Goal: Task Accomplishment & Management: Manage account settings

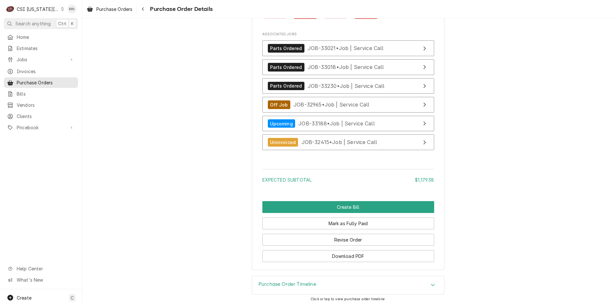
scroll to position [1473, 0]
click at [46, 10] on div "CSI [US_STATE][GEOGRAPHIC_DATA]" at bounding box center [38, 9] width 42 height 7
click at [71, 24] on div "CSI [US_STATE]" at bounding box center [110, 24] width 94 height 7
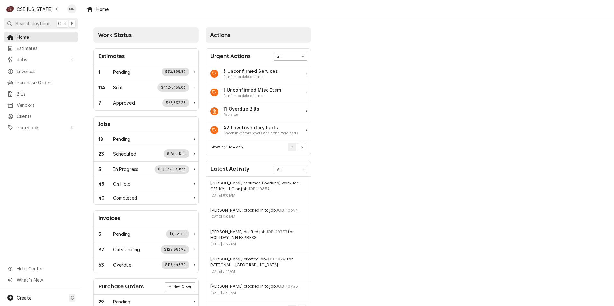
click at [44, 9] on div "CSI Kentucky" at bounding box center [35, 9] width 36 height 7
click at [68, 33] on div "CSI St. [PERSON_NAME]" at bounding box center [100, 35] width 85 height 7
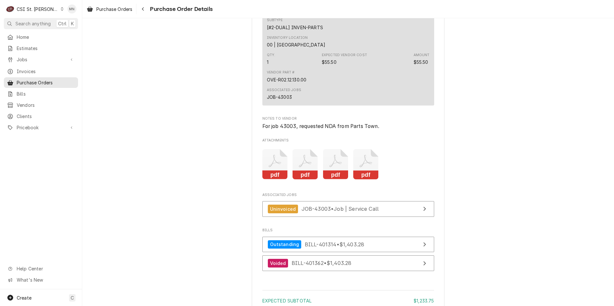
scroll to position [642, 0]
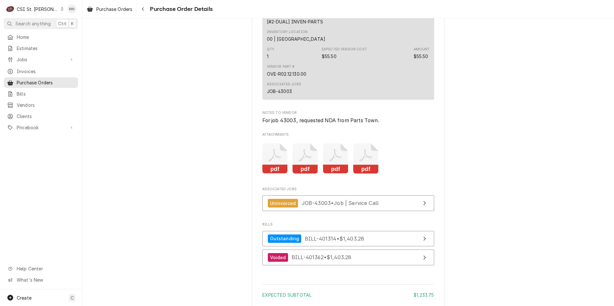
click at [308, 174] on icon "Attachments" at bounding box center [304, 159] width 25 height 31
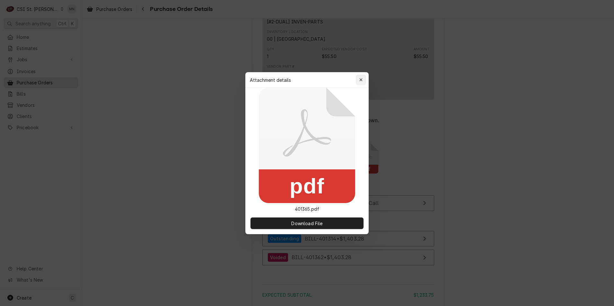
click at [361, 78] on icon "button" at bounding box center [361, 80] width 4 height 4
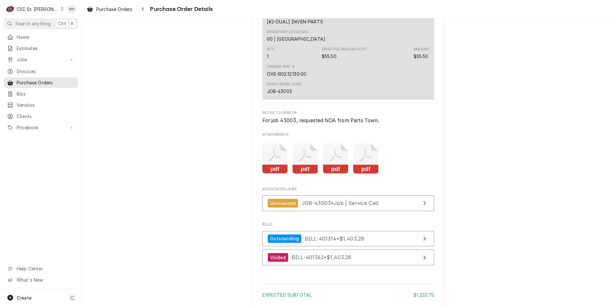
click at [330, 162] on icon "Attachments" at bounding box center [335, 155] width 13 height 13
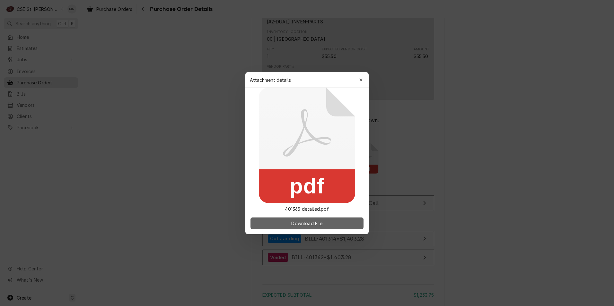
click at [302, 223] on span "Download File" at bounding box center [307, 223] width 34 height 7
click at [362, 77] on div "button" at bounding box center [361, 80] width 6 height 6
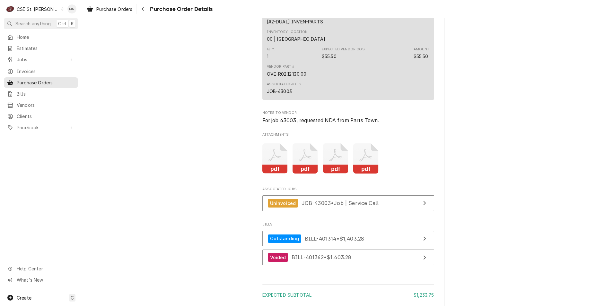
click at [365, 174] on icon "Attachments" at bounding box center [365, 159] width 25 height 31
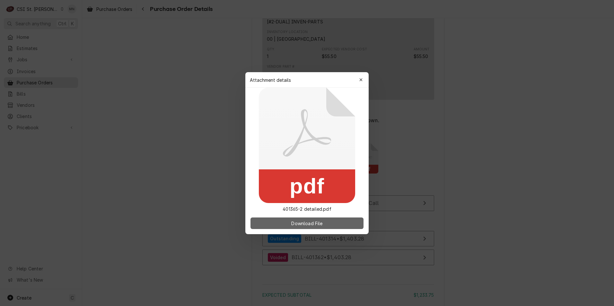
click at [317, 227] on button "Download File" at bounding box center [306, 224] width 113 height 12
click at [359, 78] on icon "button" at bounding box center [361, 80] width 4 height 4
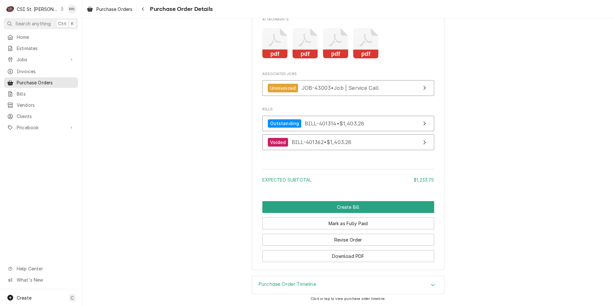
scroll to position [771, 0]
click at [341, 126] on link "Outstanding BILL-401314 • $1,403.28" at bounding box center [348, 124] width 172 height 16
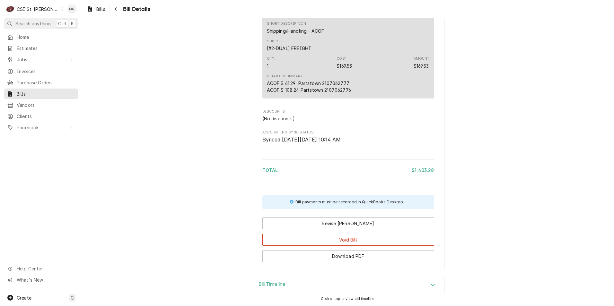
scroll to position [540, 0]
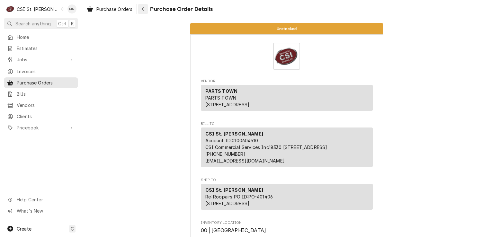
click at [139, 6] on button "Navigate back" at bounding box center [143, 9] width 10 height 10
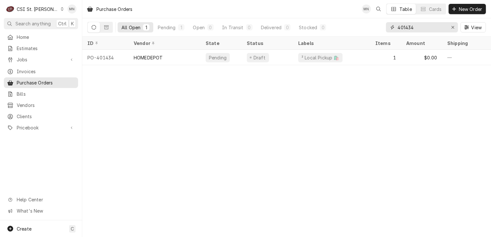
drag, startPoint x: 423, startPoint y: 24, endPoint x: 358, endPoint y: 13, distance: 66.3
click at [360, 14] on div "Purchase Orders MN Table Cards New Order All Open 1 Pending 1 Open 0 In Transit…" at bounding box center [286, 18] width 408 height 37
type input "401417"
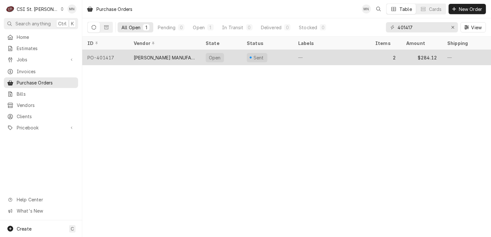
click at [186, 58] on div "HARDT MANUFACTURING" at bounding box center [165, 57] width 62 height 7
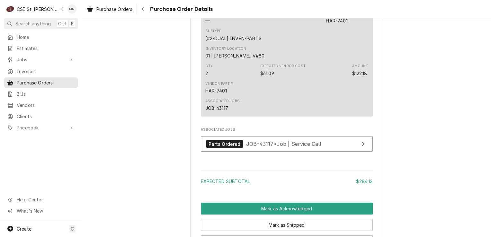
scroll to position [652, 0]
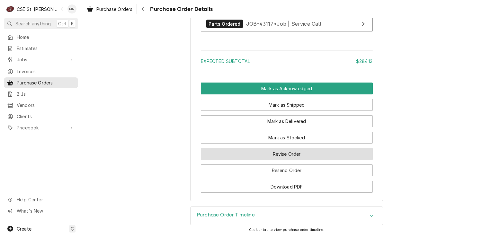
click at [294, 159] on button "Revise Order" at bounding box center [287, 154] width 172 height 12
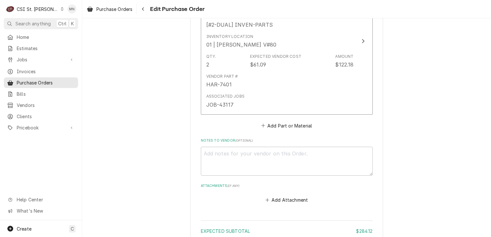
scroll to position [578, 0]
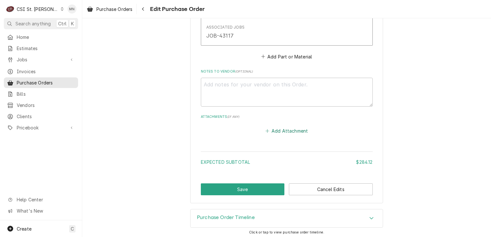
click at [283, 131] on button "Add Attachment" at bounding box center [286, 131] width 45 height 9
type textarea "x"
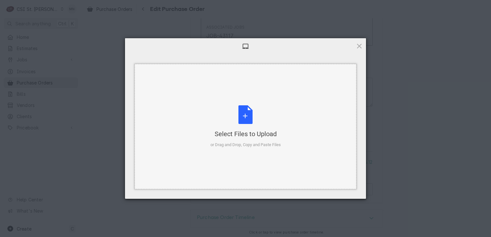
click at [232, 120] on div "Select Files to Upload or Drag and Drop, Copy and Paste Files" at bounding box center [245, 126] width 70 height 43
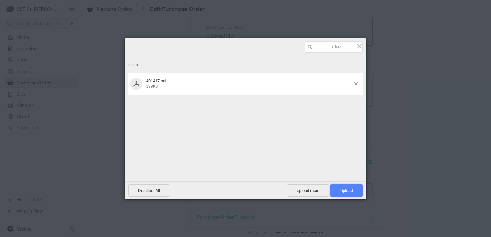
click at [340, 188] on span "Upload 1" at bounding box center [346, 190] width 13 height 5
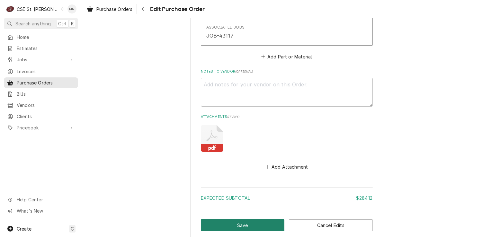
click at [243, 223] on button "Save" at bounding box center [243, 225] width 84 height 12
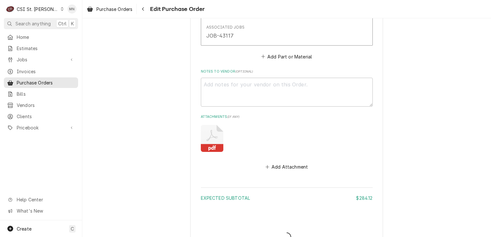
type textarea "x"
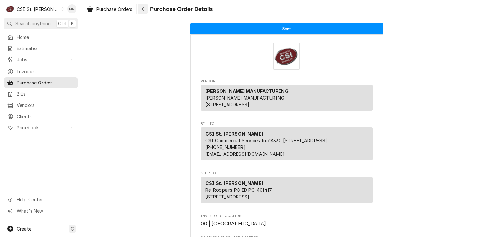
click at [140, 7] on button "Navigate back" at bounding box center [143, 9] width 10 height 10
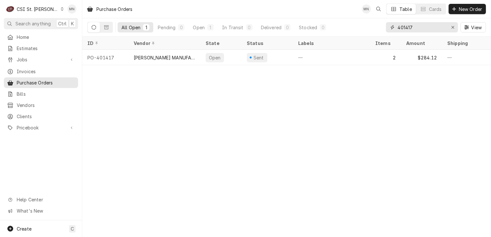
drag, startPoint x: 423, startPoint y: 27, endPoint x: 365, endPoint y: 21, distance: 58.7
click at [365, 21] on div "All Open 1 Pending 0 Open 1 In Transit 0 Delivered 0 Stocked 0 401417 View" at bounding box center [286, 27] width 398 height 18
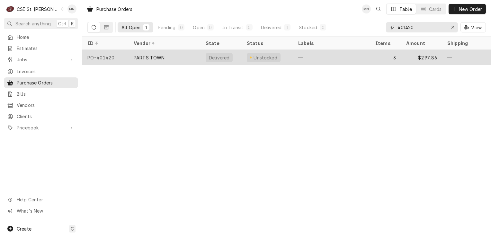
type input "401420"
click at [160, 55] on div "PARTS TOWN" at bounding box center [149, 57] width 31 height 7
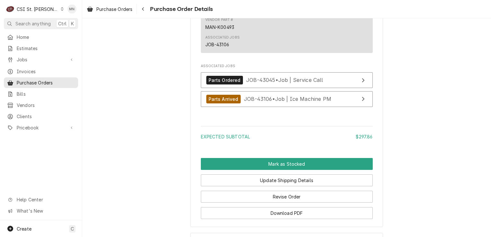
scroll to position [841, 0]
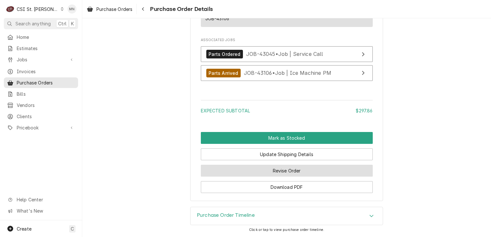
click at [268, 170] on button "Revise Order" at bounding box center [287, 171] width 172 height 12
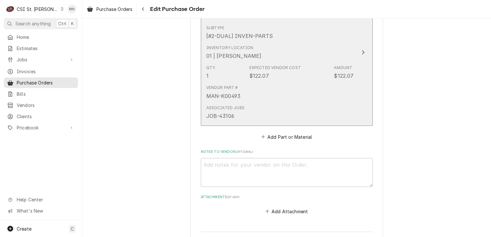
scroll to position [722, 0]
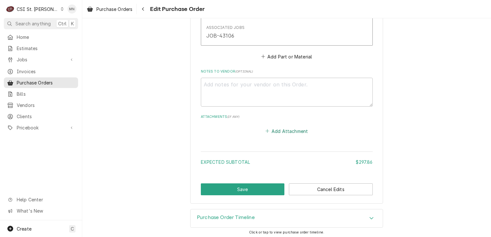
click at [276, 128] on button "Add Attachment" at bounding box center [286, 131] width 45 height 9
type textarea "x"
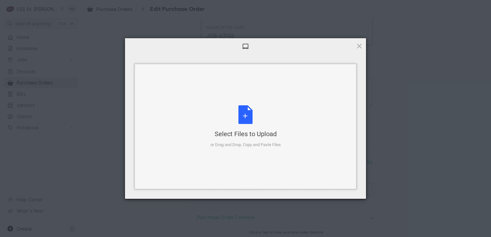
click at [250, 122] on div "Select Files to Upload or Drag and Drop, Copy and Paste Files" at bounding box center [245, 126] width 70 height 43
click at [361, 45] on span at bounding box center [358, 45] width 7 height 7
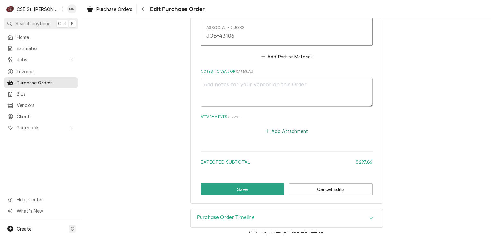
click at [277, 129] on button "Add Attachment" at bounding box center [286, 131] width 45 height 9
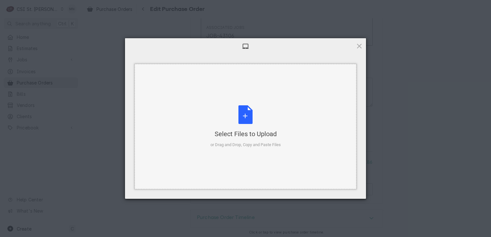
click at [240, 129] on div "Select Files to Upload" at bounding box center [245, 133] width 70 height 9
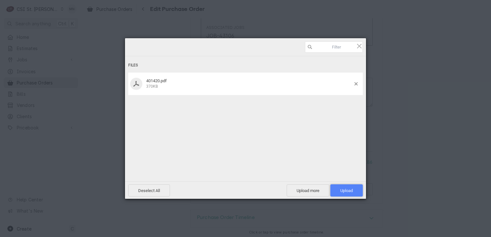
click at [350, 187] on span "Upload 1" at bounding box center [346, 190] width 32 height 12
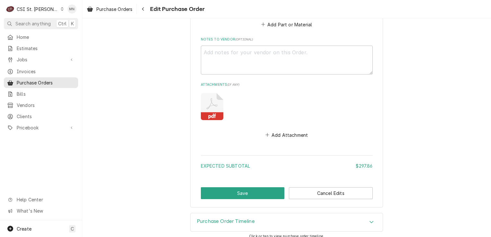
scroll to position [758, 0]
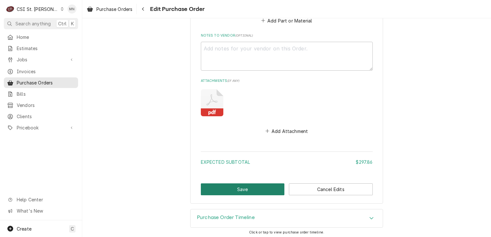
click at [243, 187] on button "Save" at bounding box center [243, 189] width 84 height 12
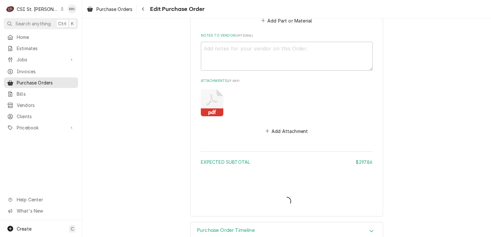
type textarea "x"
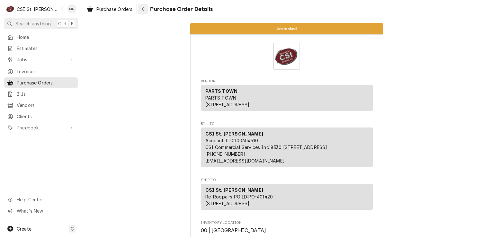
click at [143, 7] on icon "Navigate back" at bounding box center [143, 9] width 3 height 4
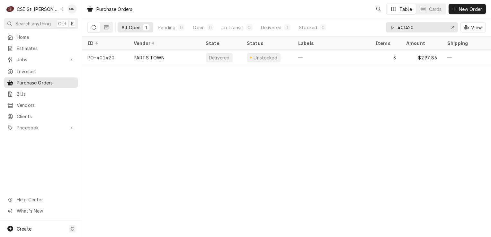
click at [27, 8] on div "CSI St. [PERSON_NAME]" at bounding box center [38, 9] width 42 height 7
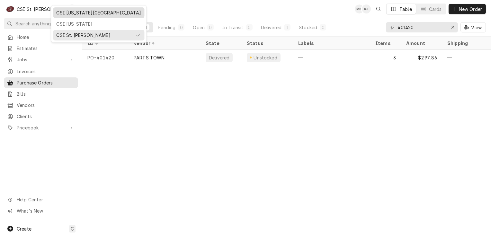
click at [60, 14] on div "CSI [US_STATE][GEOGRAPHIC_DATA]" at bounding box center [98, 12] width 85 height 7
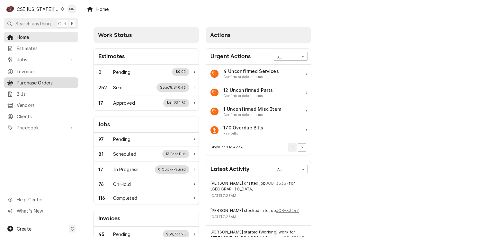
click at [19, 83] on span "Purchase Orders" at bounding box center [46, 82] width 58 height 7
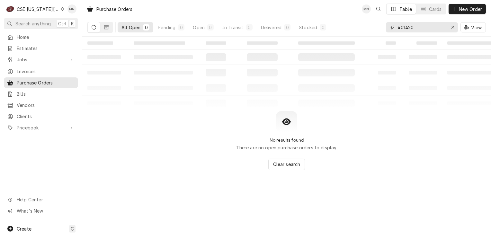
drag, startPoint x: 425, startPoint y: 24, endPoint x: 365, endPoint y: 24, distance: 60.4
click at [367, 24] on div "All Open 0 Pending 0 Open 0 In Transit 0 Delivered 0 Stocked 0 401420 View" at bounding box center [286, 27] width 398 height 18
type input "301725"
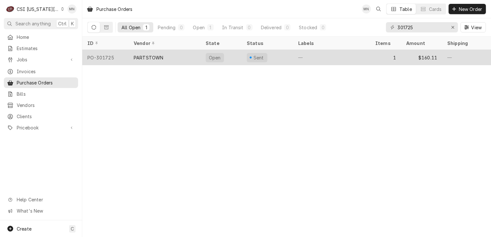
click at [162, 54] on div "PARTSTOWN" at bounding box center [149, 57] width 30 height 7
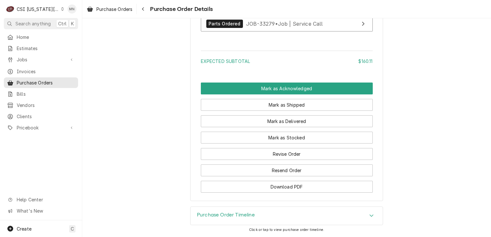
scroll to position [521, 0]
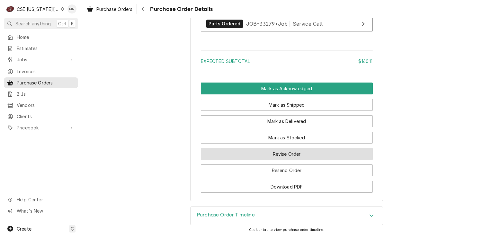
click at [277, 157] on button "Revise Order" at bounding box center [287, 154] width 172 height 12
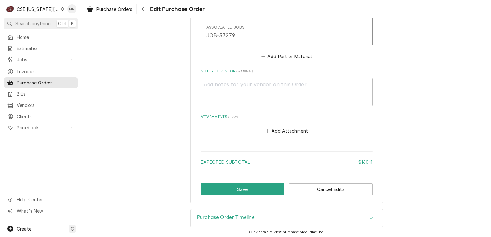
scroll to position [375, 0]
click at [285, 130] on button "Add Attachment" at bounding box center [286, 131] width 45 height 9
type textarea "x"
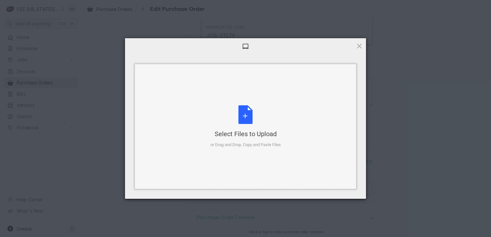
click at [256, 113] on div "Select Files to Upload or Drag and Drop, Copy and Paste Files" at bounding box center [245, 126] width 70 height 43
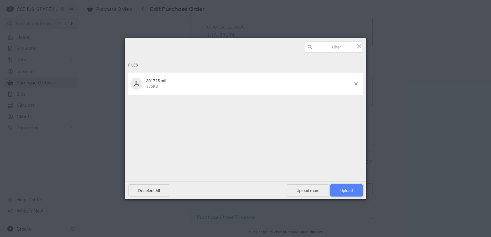
click at [352, 190] on span "Upload 1" at bounding box center [346, 190] width 13 height 5
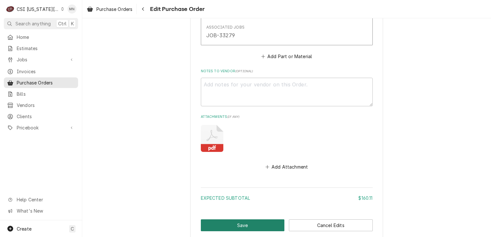
click at [238, 222] on button "Save" at bounding box center [243, 225] width 84 height 12
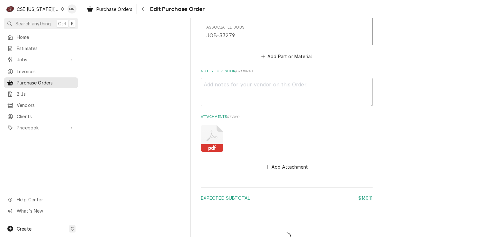
type textarea "x"
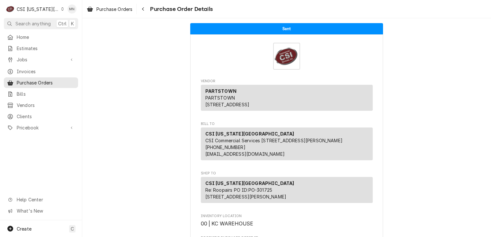
click at [47, 7] on div "CSI [US_STATE][GEOGRAPHIC_DATA]" at bounding box center [38, 9] width 42 height 7
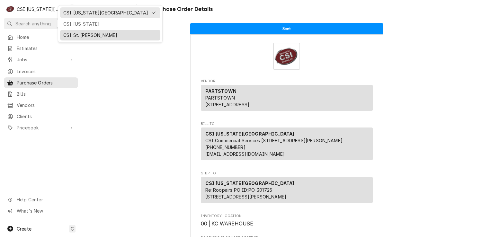
click at [71, 35] on div "CSI St. Louis" at bounding box center [110, 35] width 94 height 7
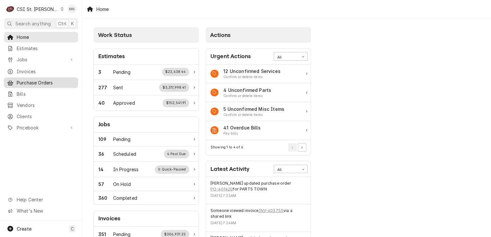
click at [47, 79] on span "Purchase Orders" at bounding box center [46, 82] width 58 height 7
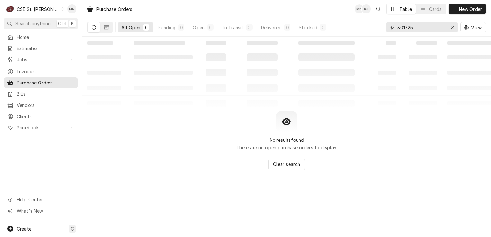
drag, startPoint x: 426, startPoint y: 26, endPoint x: 367, endPoint y: 20, distance: 58.8
click at [367, 20] on div "All Open 0 Pending 0 Open 0 In Transit 0 Delivered 0 Stocked 0 301725 View" at bounding box center [286, 27] width 398 height 18
type input "401433"
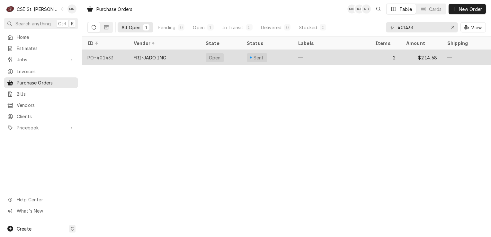
click at [174, 58] on div "FRI-JADO INC" at bounding box center [164, 57] width 72 height 15
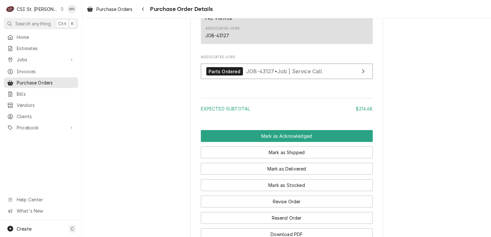
scroll to position [659, 0]
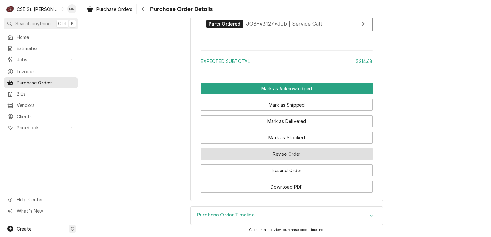
click at [293, 153] on button "Revise Order" at bounding box center [287, 154] width 172 height 12
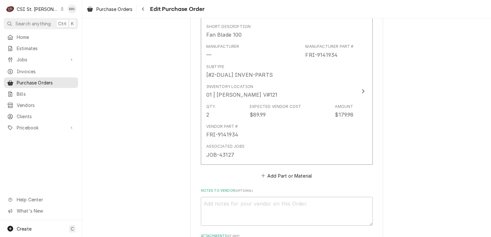
scroll to position [593, 0]
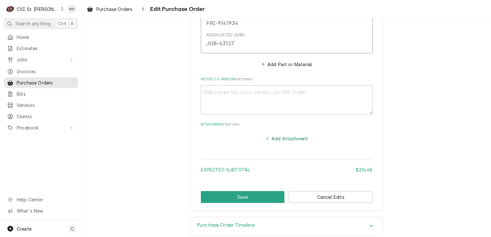
click at [280, 134] on button "Add Attachment" at bounding box center [286, 138] width 45 height 9
type textarea "x"
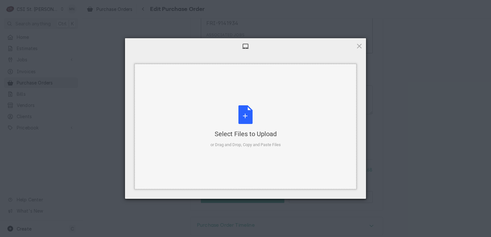
click at [248, 114] on div "Select Files to Upload or Drag and Drop, Copy and Paste Files" at bounding box center [245, 126] width 70 height 43
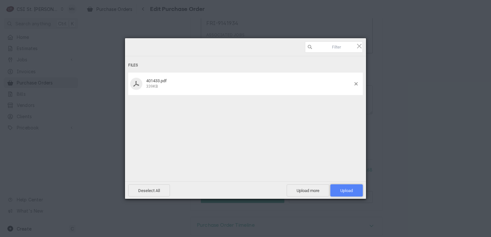
click at [348, 191] on span "Upload 1" at bounding box center [346, 190] width 13 height 5
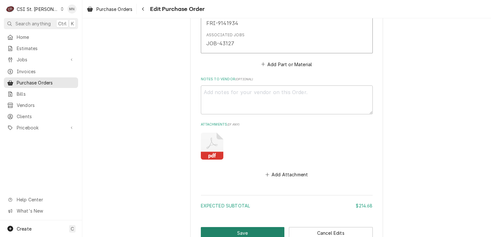
click at [240, 227] on button "Save" at bounding box center [243, 233] width 84 height 12
type textarea "x"
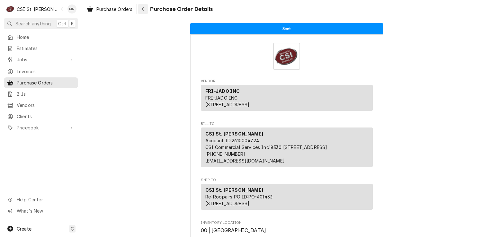
click at [142, 6] on div "Navigate back" at bounding box center [143, 9] width 6 height 6
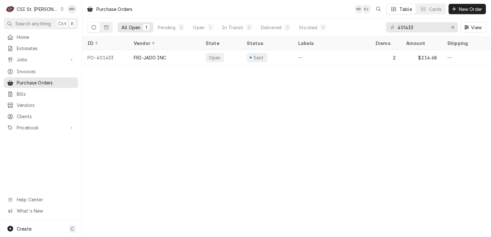
click at [26, 8] on div "CSI St. Louis" at bounding box center [38, 9] width 42 height 7
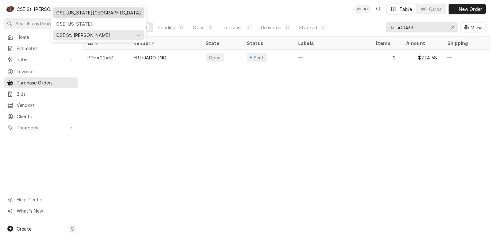
click at [58, 12] on div "CSI [US_STATE][GEOGRAPHIC_DATA]" at bounding box center [98, 12] width 85 height 7
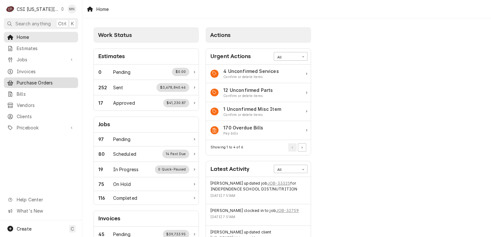
click at [41, 79] on span "Purchase Orders" at bounding box center [46, 82] width 58 height 7
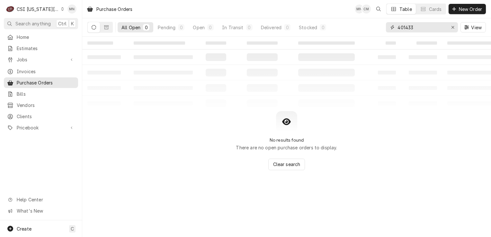
drag, startPoint x: 415, startPoint y: 29, endPoint x: 344, endPoint y: 24, distance: 70.8
click at [349, 24] on div "All Open 0 Pending 0 Open 0 In Transit 0 Delivered 0 Stocked 0 401433 View" at bounding box center [286, 27] width 398 height 18
type input "301739"
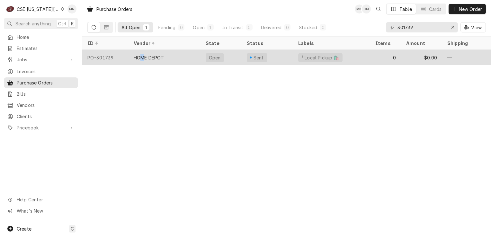
click at [142, 55] on div "HOME DEPOT" at bounding box center [149, 57] width 31 height 7
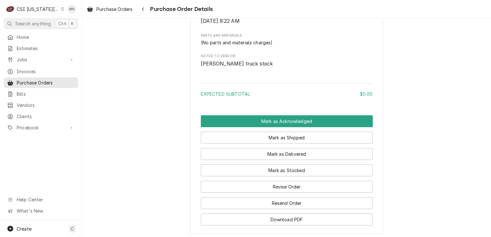
scroll to position [407, 0]
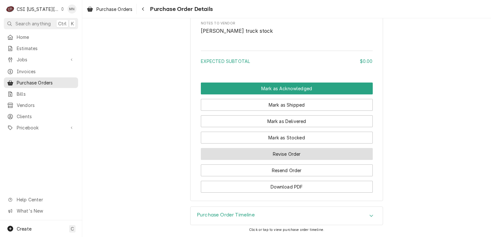
click at [287, 154] on button "Revise Order" at bounding box center [287, 154] width 172 height 12
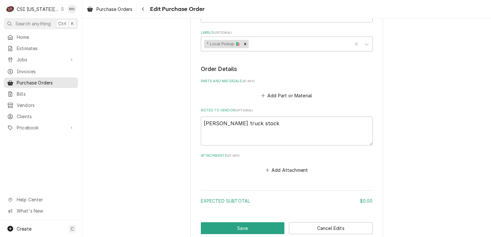
scroll to position [247, 0]
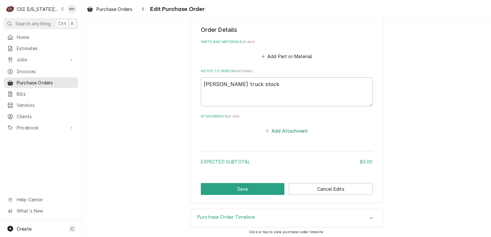
click at [276, 127] on button "Add Attachment" at bounding box center [286, 130] width 45 height 9
type textarea "x"
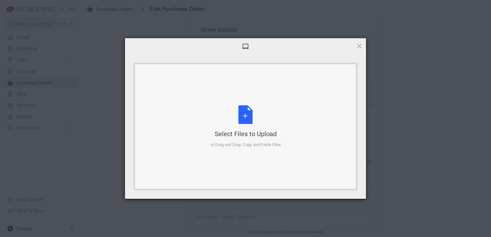
click at [258, 119] on div "Select Files to Upload or Drag and Drop, Copy and Paste Files" at bounding box center [245, 126] width 70 height 43
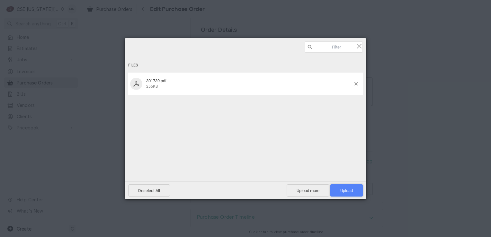
click at [344, 188] on span "Upload 1" at bounding box center [346, 190] width 13 height 5
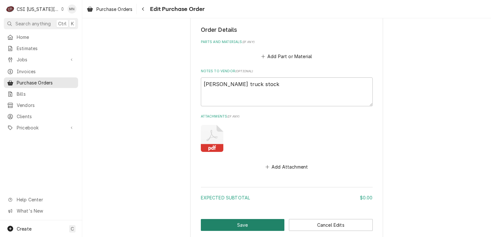
click at [230, 220] on button "Save" at bounding box center [243, 225] width 84 height 12
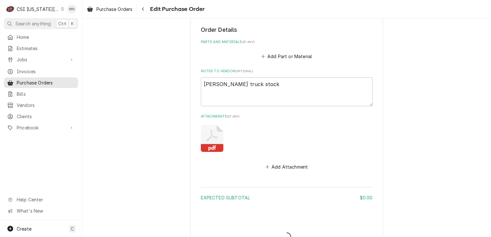
type textarea "x"
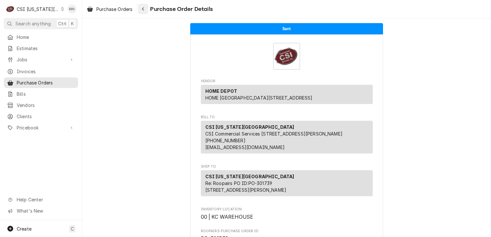
click at [141, 10] on div "Navigate back" at bounding box center [143, 9] width 6 height 6
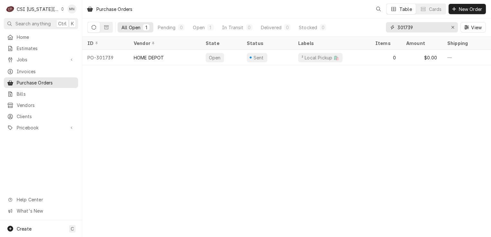
click at [423, 26] on input "301739" at bounding box center [421, 27] width 48 height 10
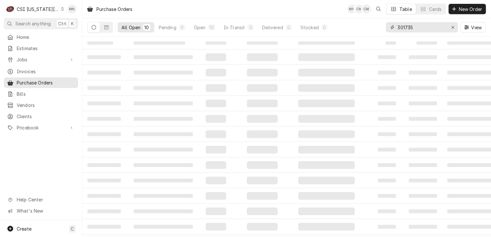
type input "301735"
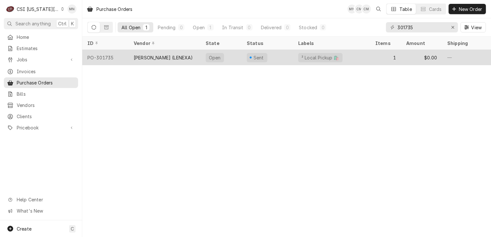
click at [174, 56] on div "[PERSON_NAME] (LENEXA)" at bounding box center [163, 57] width 59 height 7
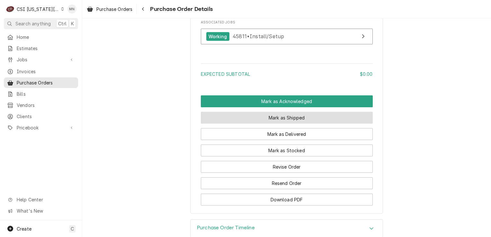
scroll to position [604, 0]
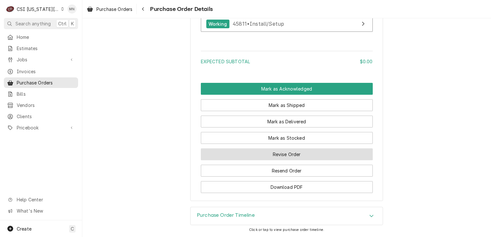
click at [289, 155] on button "Revise Order" at bounding box center [287, 154] width 172 height 12
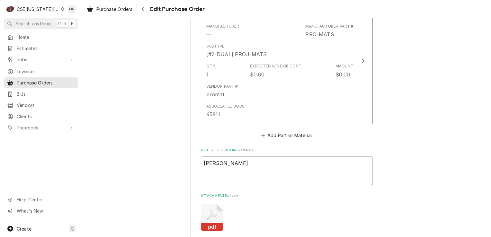
scroll to position [417, 0]
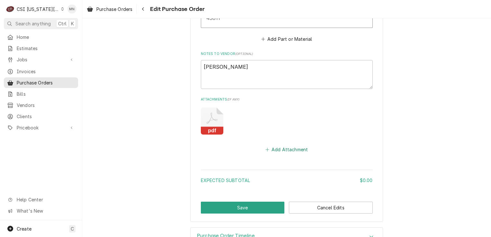
click at [282, 145] on button "Add Attachment" at bounding box center [286, 149] width 45 height 9
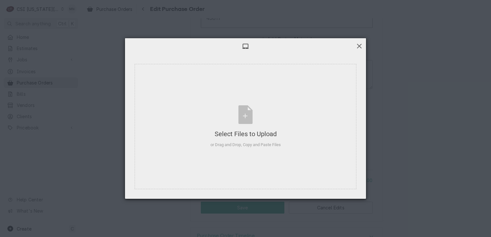
click at [362, 45] on span at bounding box center [358, 45] width 7 height 7
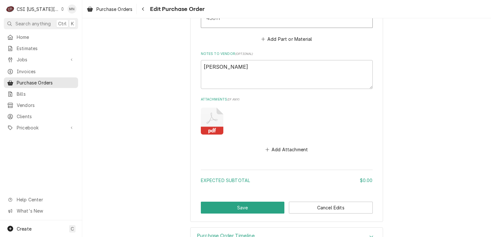
click at [213, 124] on icon "Attachments" at bounding box center [212, 121] width 22 height 27
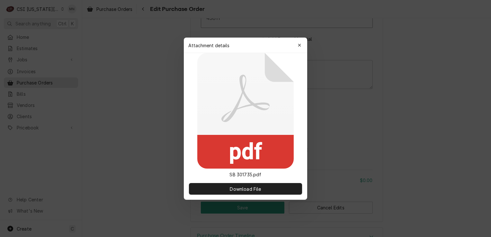
type textarea "x"
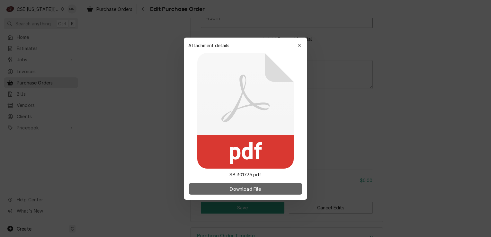
click at [231, 189] on span "Download File" at bounding box center [245, 188] width 34 height 7
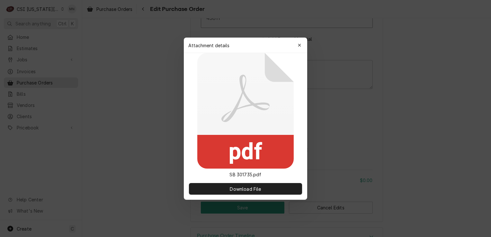
click at [300, 45] on icon "button" at bounding box center [300, 45] width 4 height 4
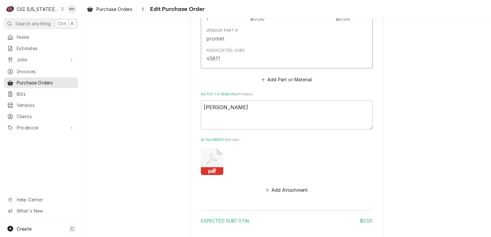
scroll to position [372, 0]
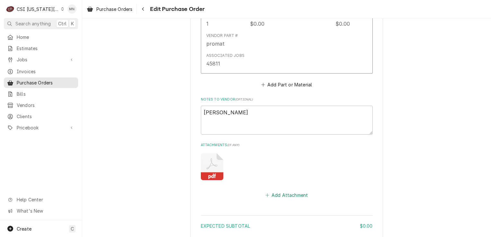
click at [281, 196] on button "Add Attachment" at bounding box center [286, 194] width 45 height 9
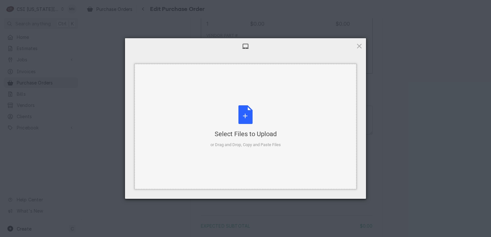
click at [249, 121] on div "Select Files to Upload or Drag and Drop, Copy and Paste Files" at bounding box center [245, 126] width 70 height 43
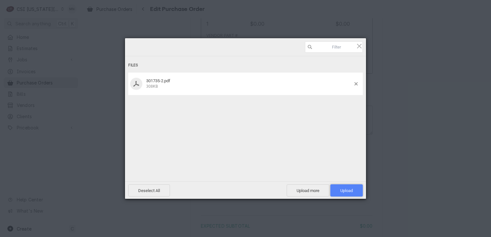
click at [348, 186] on span "Upload 1" at bounding box center [346, 190] width 32 height 12
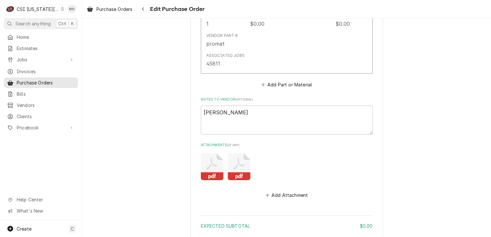
scroll to position [436, 0]
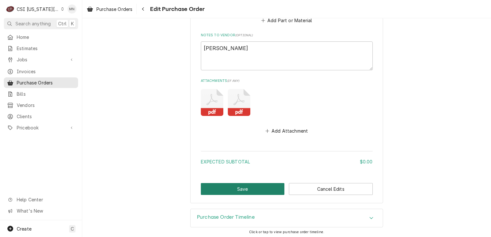
click at [257, 186] on button "Save" at bounding box center [243, 189] width 84 height 12
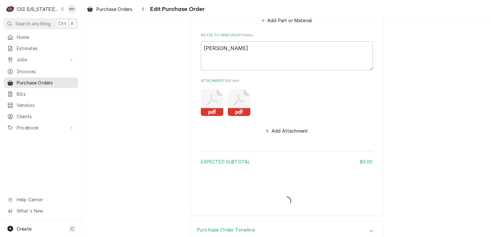
type textarea "x"
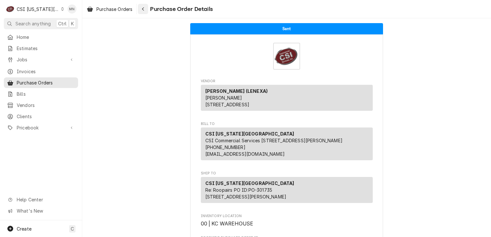
click at [145, 8] on div "Navigate back" at bounding box center [143, 9] width 6 height 6
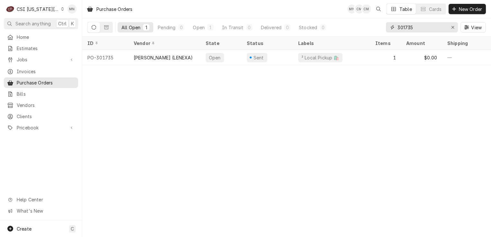
drag, startPoint x: 433, startPoint y: 29, endPoint x: 380, endPoint y: 25, distance: 53.1
click at [380, 25] on div "All Open 1 Pending 0 Open 1 In Transit 0 Delivered 0 Stocked 0 301735 View" at bounding box center [286, 27] width 398 height 18
type input "301740"
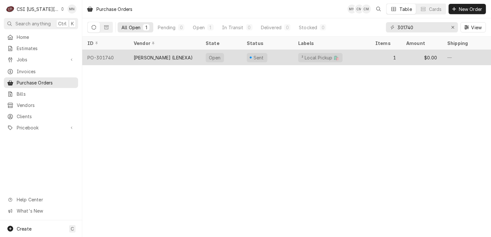
click at [154, 53] on div "[PERSON_NAME] (LENEXA)" at bounding box center [164, 57] width 72 height 15
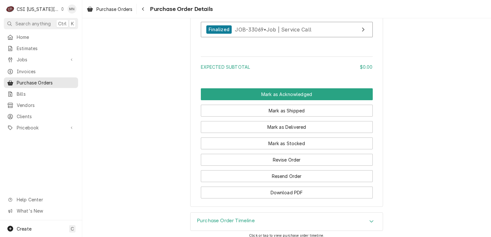
scroll to position [574, 0]
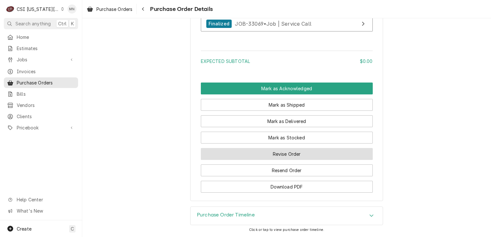
click at [276, 158] on button "Revise Order" at bounding box center [287, 154] width 172 height 12
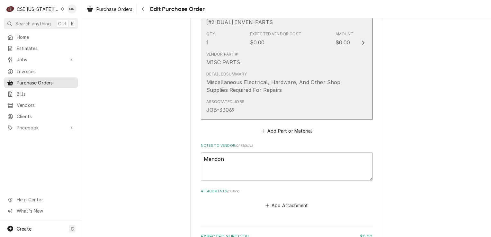
scroll to position [428, 0]
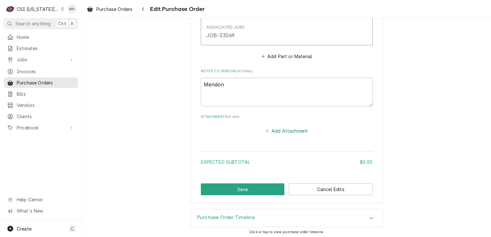
click at [288, 131] on button "Add Attachment" at bounding box center [286, 131] width 45 height 9
type textarea "x"
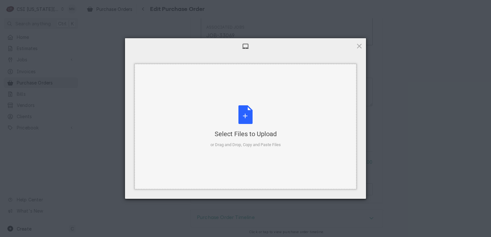
click at [248, 120] on div "Select Files to Upload or Drag and Drop, Copy and Paste Files" at bounding box center [245, 126] width 70 height 43
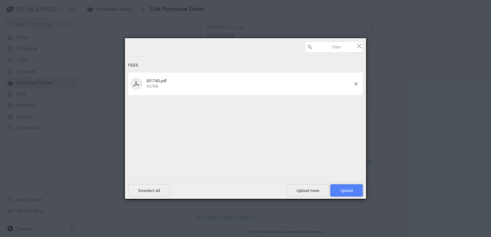
click at [345, 188] on span "Upload 1" at bounding box center [346, 190] width 13 height 5
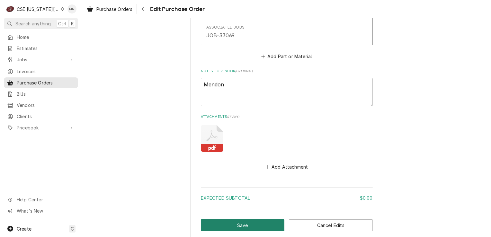
click at [223, 224] on button "Save" at bounding box center [243, 225] width 84 height 12
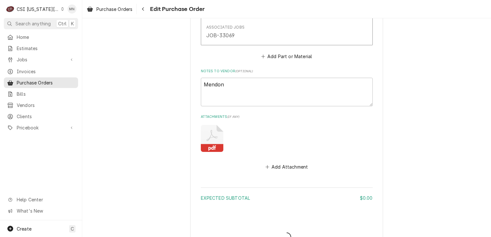
type textarea "x"
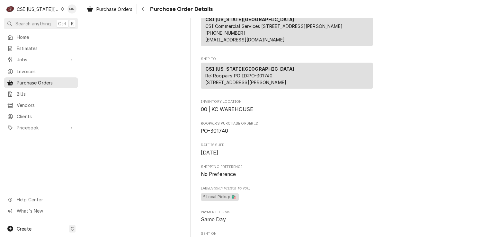
scroll to position [18, 0]
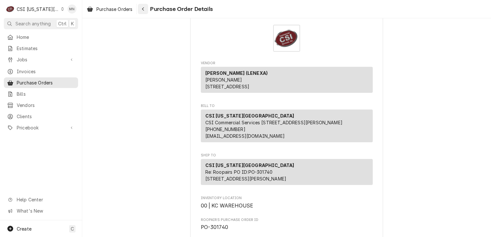
click at [146, 9] on div "Navigate back" at bounding box center [143, 9] width 6 height 6
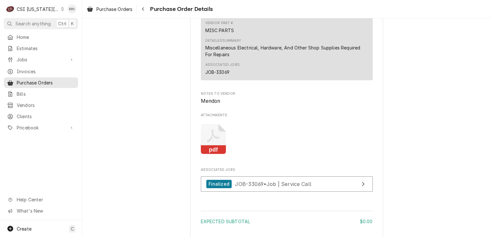
scroll to position [578, 0]
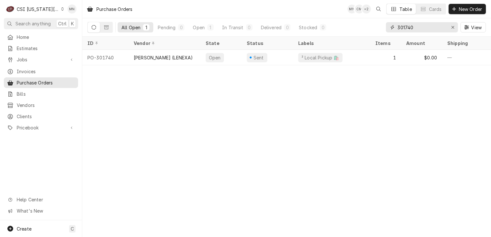
drag, startPoint x: 422, startPoint y: 29, endPoint x: 354, endPoint y: 26, distance: 68.2
click at [354, 26] on div "All Open 1 Pending 0 Open 1 In Transit 0 Delivered 0 Stocked 0 301740 View" at bounding box center [286, 27] width 398 height 18
type input "301736"
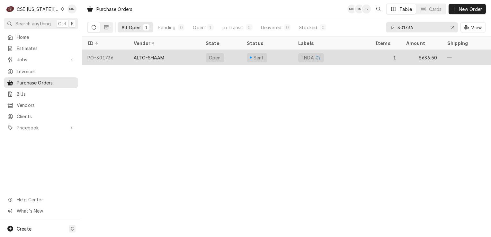
click at [159, 55] on div "ALTO-SHAAM" at bounding box center [149, 57] width 31 height 7
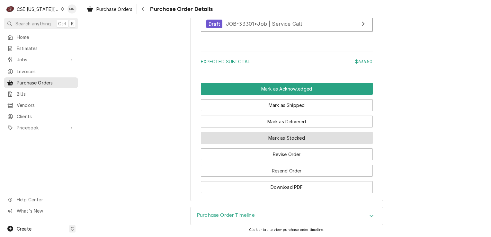
scroll to position [545, 0]
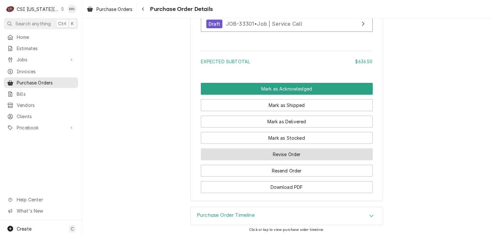
click at [291, 155] on button "Revise Order" at bounding box center [287, 154] width 172 height 12
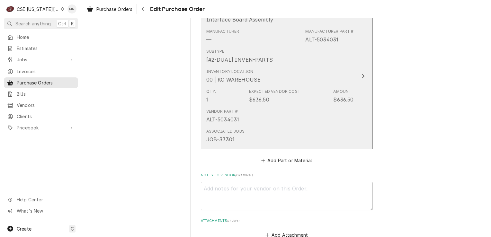
scroll to position [375, 0]
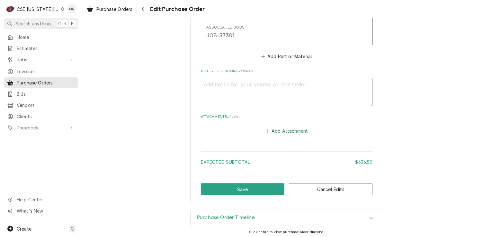
click at [298, 127] on button "Add Attachment" at bounding box center [286, 131] width 45 height 9
type textarea "x"
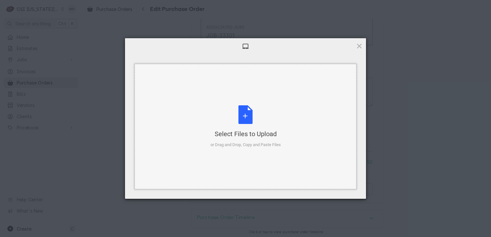
click at [250, 122] on div "Select Files to Upload or Drag and Drop, Copy and Paste Files" at bounding box center [245, 126] width 70 height 43
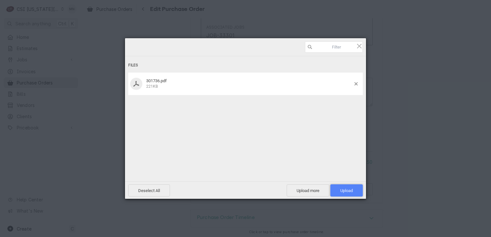
click at [345, 189] on span "Upload 1" at bounding box center [346, 190] width 13 height 5
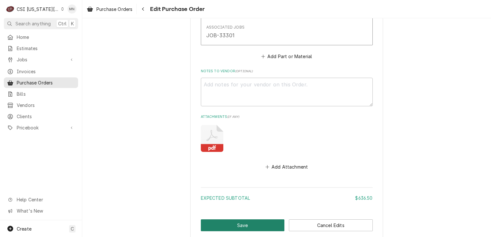
click at [249, 219] on button "Save" at bounding box center [243, 225] width 84 height 12
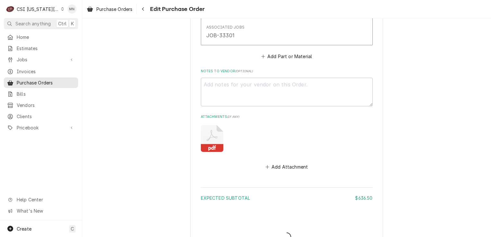
type textarea "x"
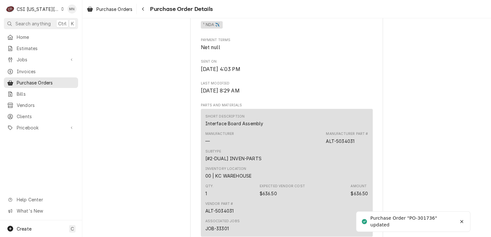
scroll to position [289, 0]
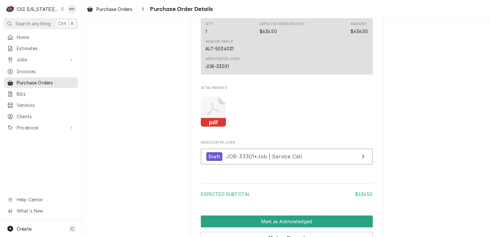
scroll to position [449, 0]
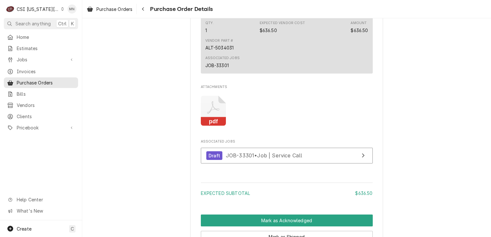
click at [220, 126] on icon "Attachments" at bounding box center [213, 111] width 25 height 31
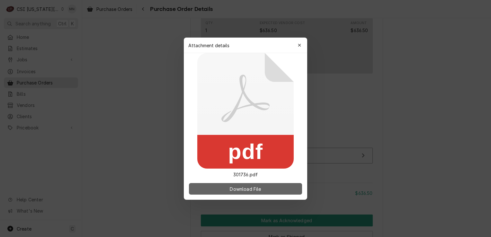
click at [242, 190] on span "Download File" at bounding box center [245, 188] width 34 height 7
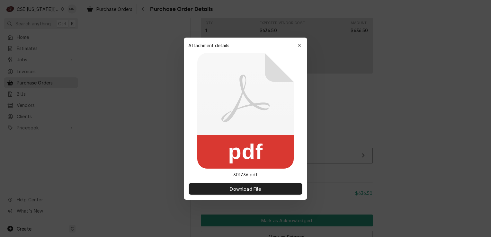
click at [299, 44] on icon "button" at bounding box center [300, 45] width 4 height 4
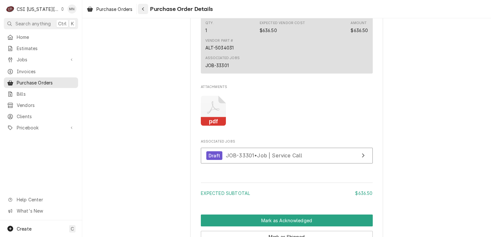
click at [146, 10] on div "Navigate back" at bounding box center [143, 9] width 6 height 6
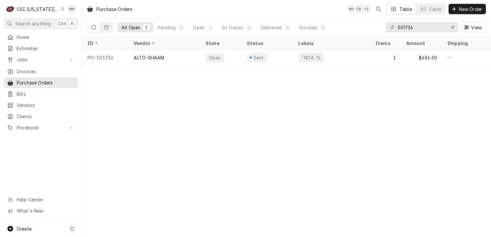
click at [61, 8] on icon "Dynamic Content Wrapper" at bounding box center [62, 8] width 3 height 3
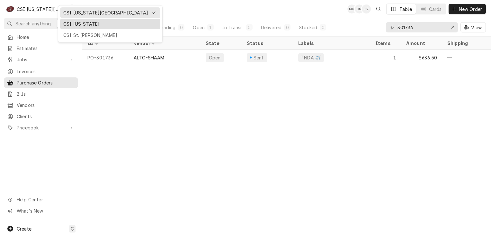
click at [74, 27] on div "CSI Kentucky" at bounding box center [110, 24] width 98 height 8
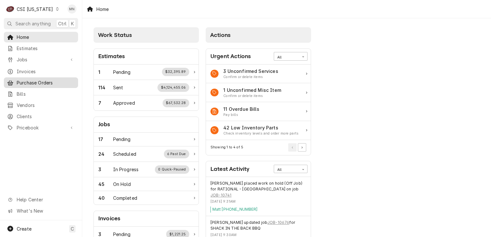
click at [43, 79] on span "Purchase Orders" at bounding box center [46, 82] width 58 height 7
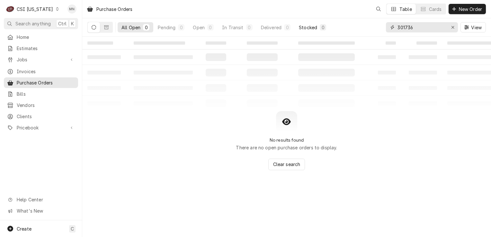
drag, startPoint x: 430, startPoint y: 27, endPoint x: 317, endPoint y: 22, distance: 113.1
click at [329, 23] on div "All Open 0 Pending 0 Open 0 In Transit 0 Delivered 0 Stocked 0 301736 View" at bounding box center [286, 27] width 398 height 18
type input "100450"
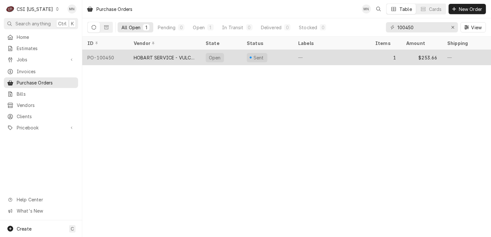
click at [177, 54] on div "HOBART SERVICE - VULCAN" at bounding box center [165, 57] width 62 height 7
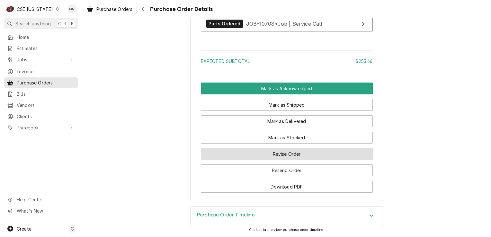
scroll to position [515, 0]
click at [254, 158] on button "Revise Order" at bounding box center [287, 154] width 172 height 12
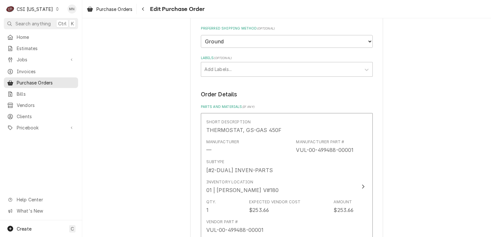
scroll to position [321, 0]
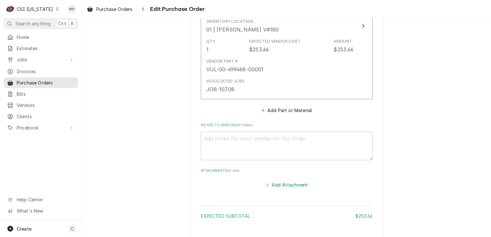
click at [287, 183] on button "Add Attachment" at bounding box center [286, 184] width 45 height 9
type textarea "x"
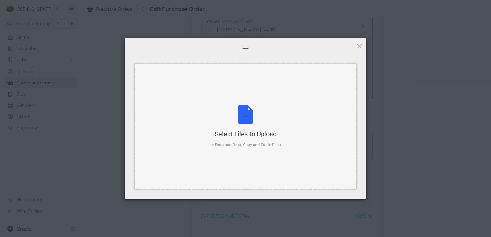
click at [245, 128] on div "Select Files to Upload or Drag and Drop, Copy and Paste Files" at bounding box center [245, 126] width 70 height 43
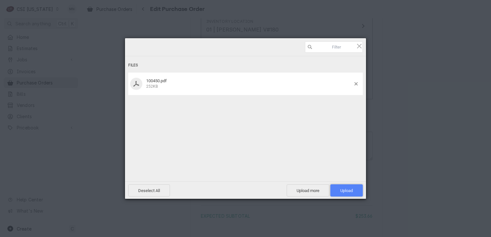
click at [347, 189] on span "Upload 1" at bounding box center [346, 190] width 13 height 5
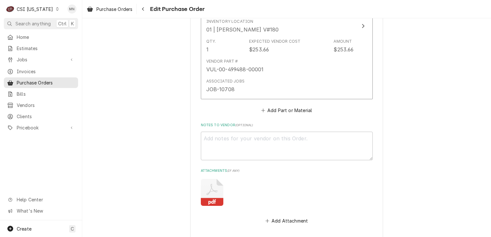
scroll to position [411, 0]
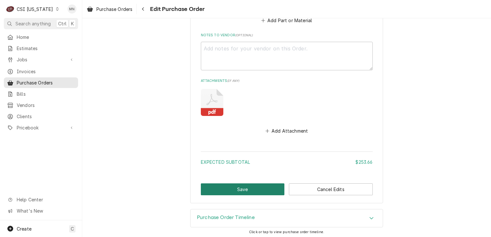
click at [247, 187] on button "Save" at bounding box center [243, 189] width 84 height 12
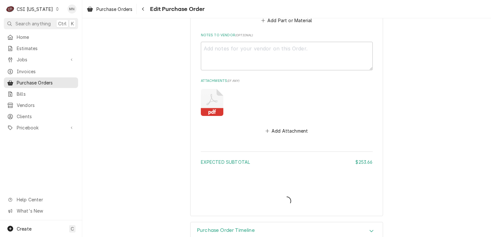
type textarea "x"
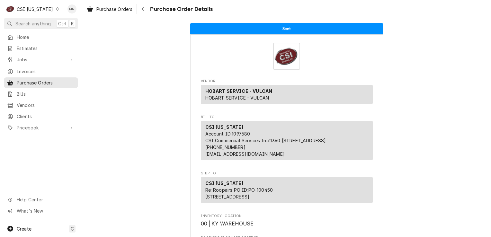
click at [39, 8] on div "CSI [US_STATE]" at bounding box center [35, 9] width 36 height 7
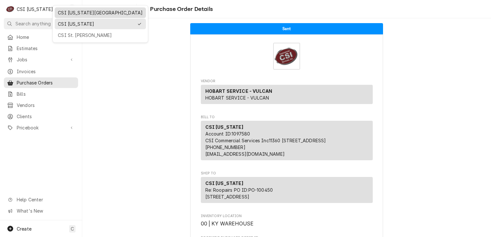
click at [61, 11] on div "CSI [US_STATE][GEOGRAPHIC_DATA]" at bounding box center [100, 12] width 85 height 7
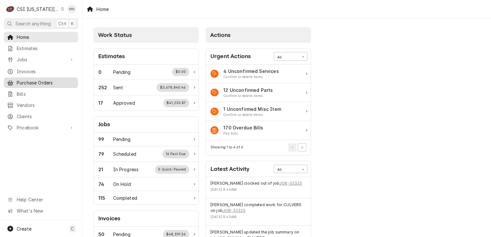
click at [37, 80] on span "Purchase Orders" at bounding box center [46, 82] width 58 height 7
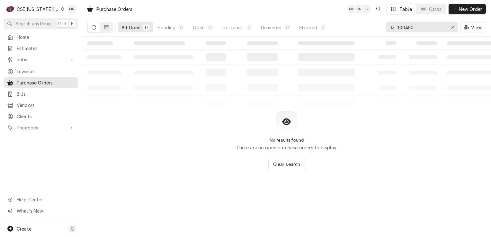
drag, startPoint x: 417, startPoint y: 29, endPoint x: 357, endPoint y: 24, distance: 59.6
click at [369, 25] on div "All Open 0 Pending 0 Open 0 In Transit 0 Delivered 0 Stocked 0 100450 View" at bounding box center [286, 27] width 398 height 18
type input "301747"
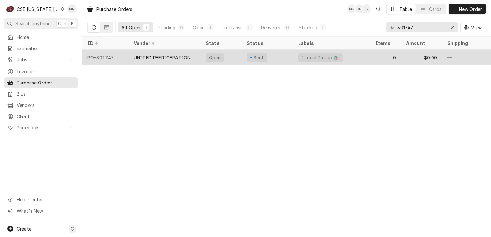
click at [175, 57] on div "UNITED REFRIGERATION" at bounding box center [162, 57] width 57 height 7
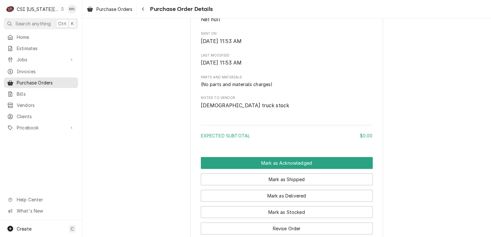
scroll to position [414, 0]
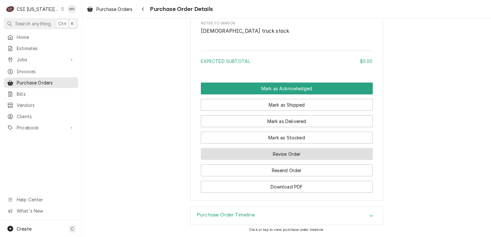
click at [290, 153] on button "Revise Order" at bounding box center [287, 154] width 172 height 12
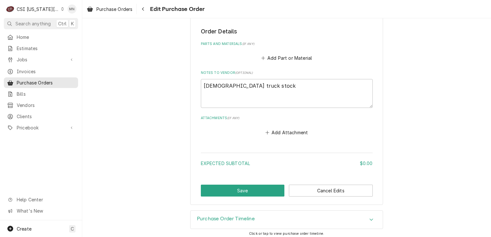
scroll to position [225, 0]
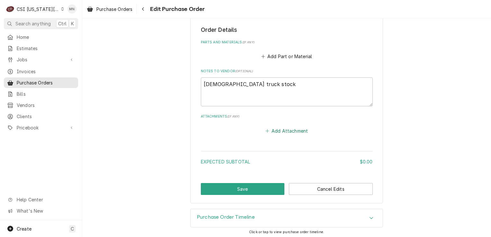
click at [294, 128] on button "Add Attachment" at bounding box center [286, 130] width 45 height 9
type textarea "x"
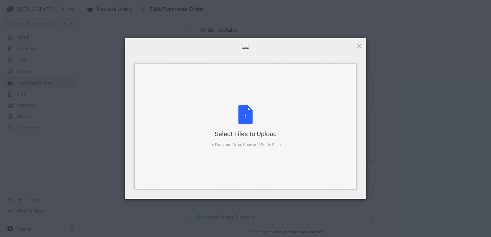
click at [241, 121] on div "Select Files to Upload or Drag and Drop, Copy and Paste Files" at bounding box center [245, 126] width 70 height 43
click at [246, 110] on div "Select Files to Upload or Drag and Drop, Copy and Paste Files" at bounding box center [245, 126] width 70 height 43
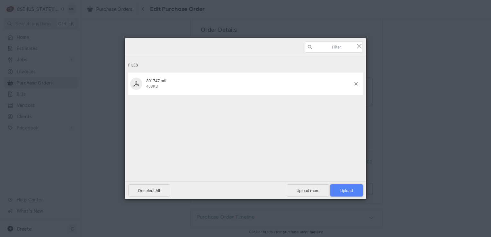
click at [351, 188] on span "Upload 1" at bounding box center [346, 190] width 13 height 5
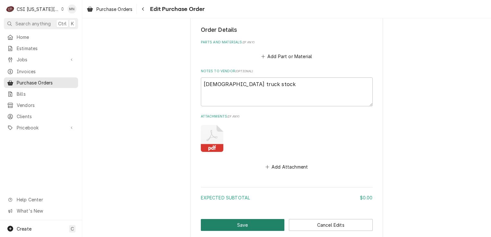
click at [241, 223] on button "Save" at bounding box center [243, 225] width 84 height 12
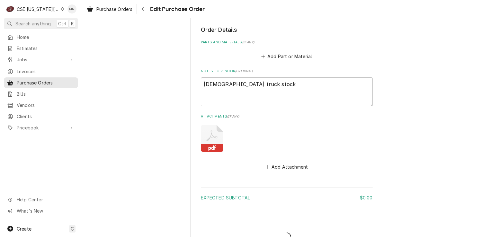
type textarea "x"
